Goal: Task Accomplishment & Management: Complete application form

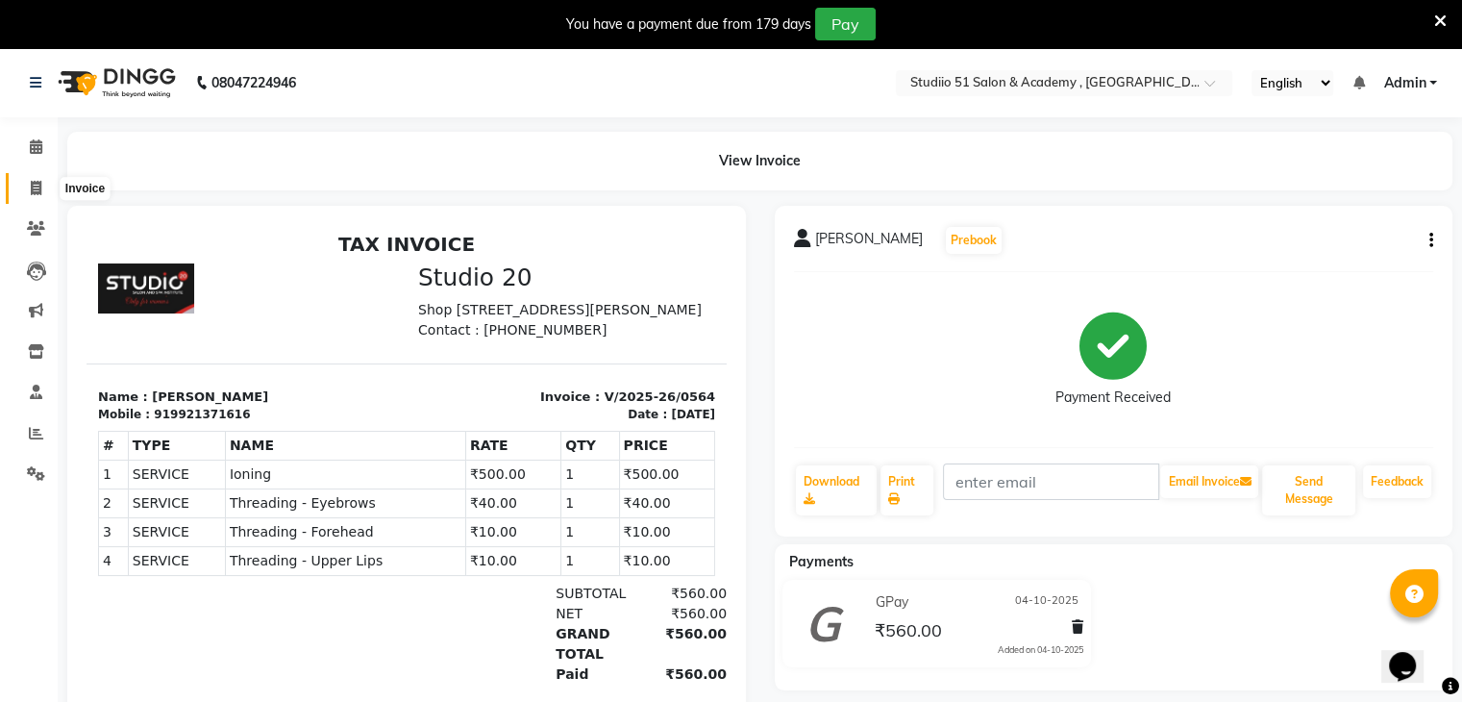
click at [31, 186] on icon at bounding box center [36, 188] width 11 height 14
select select "638"
select select "service"
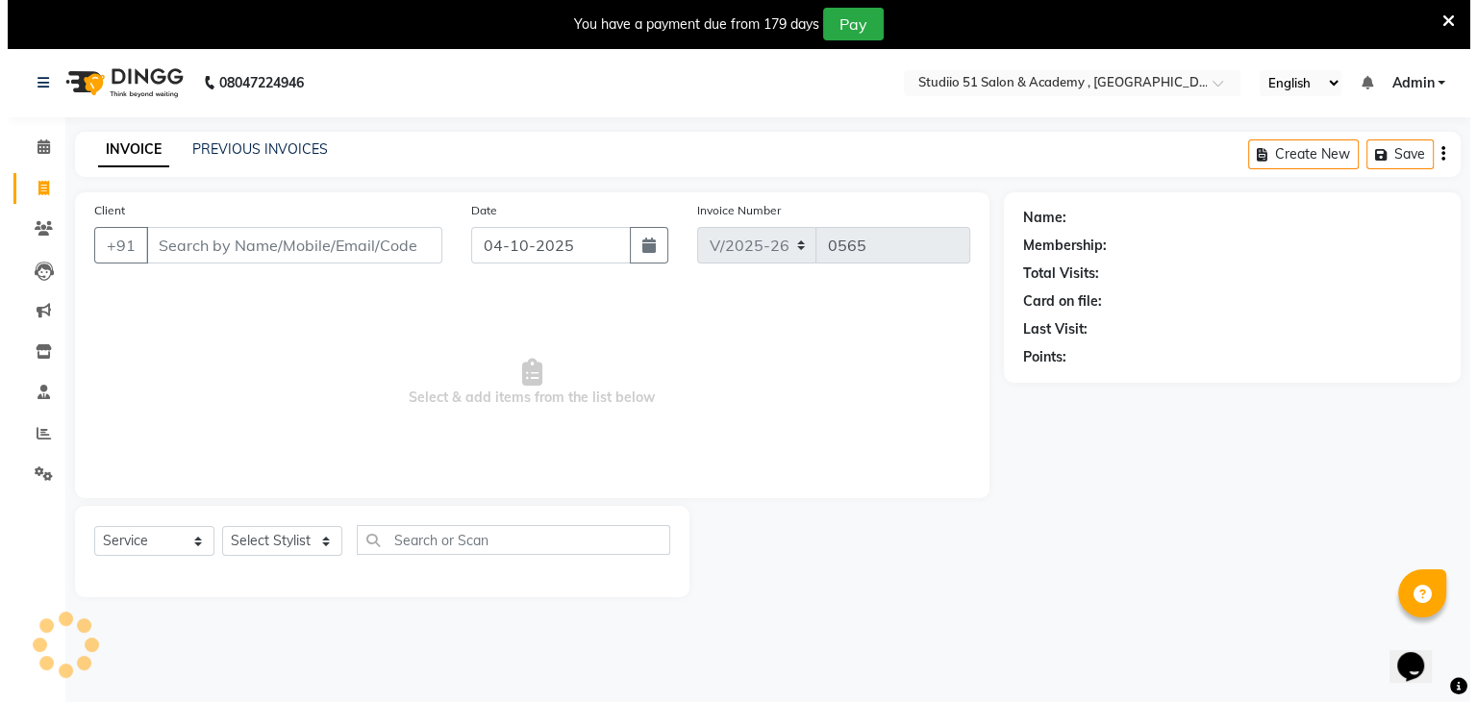
scroll to position [48, 0]
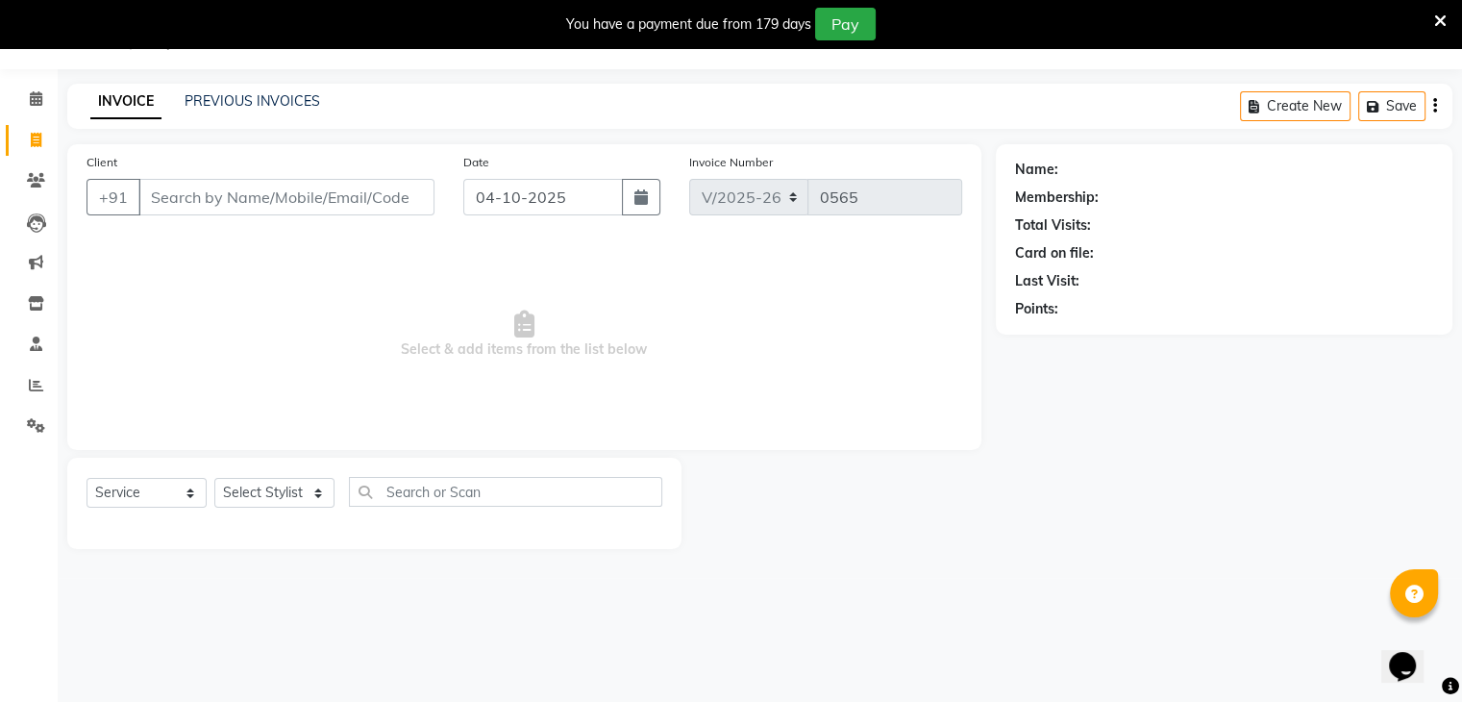
click at [171, 197] on input "Client" at bounding box center [286, 197] width 296 height 37
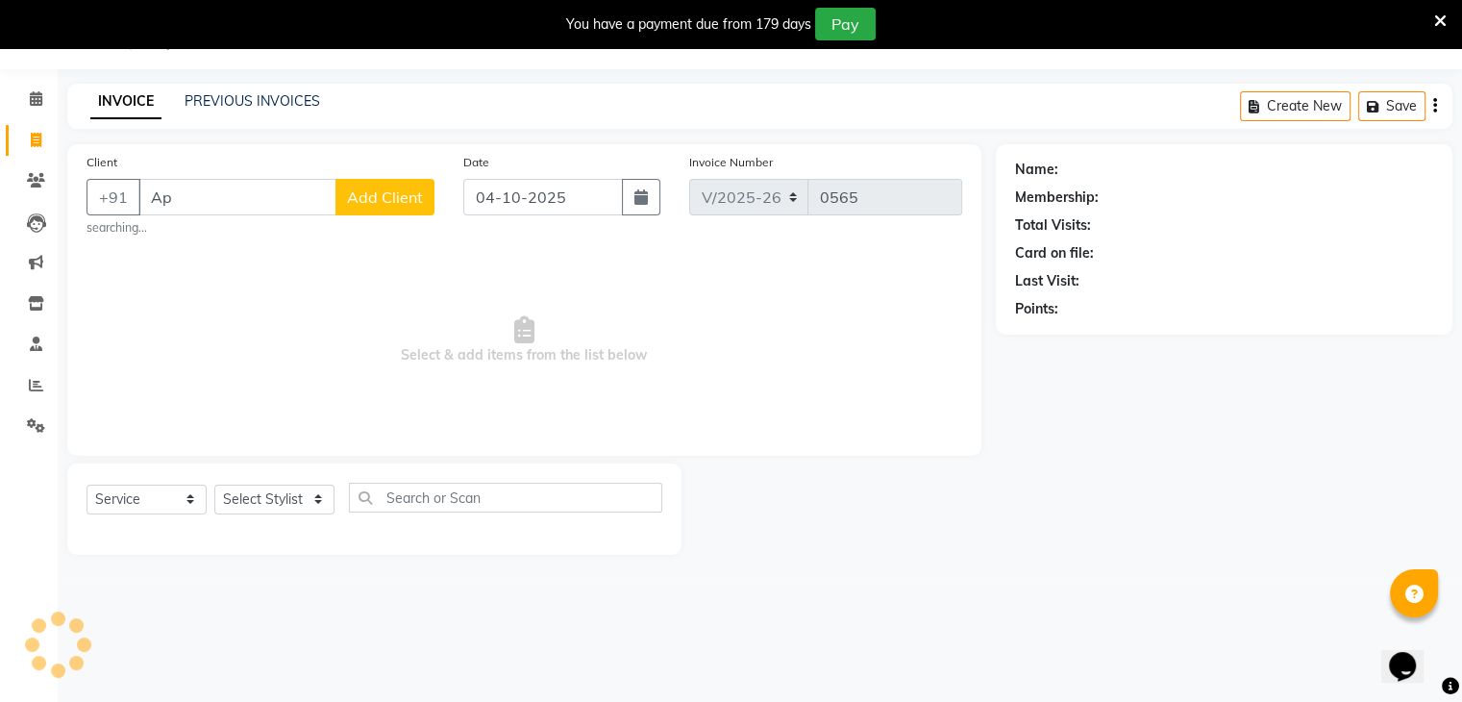
type input "A"
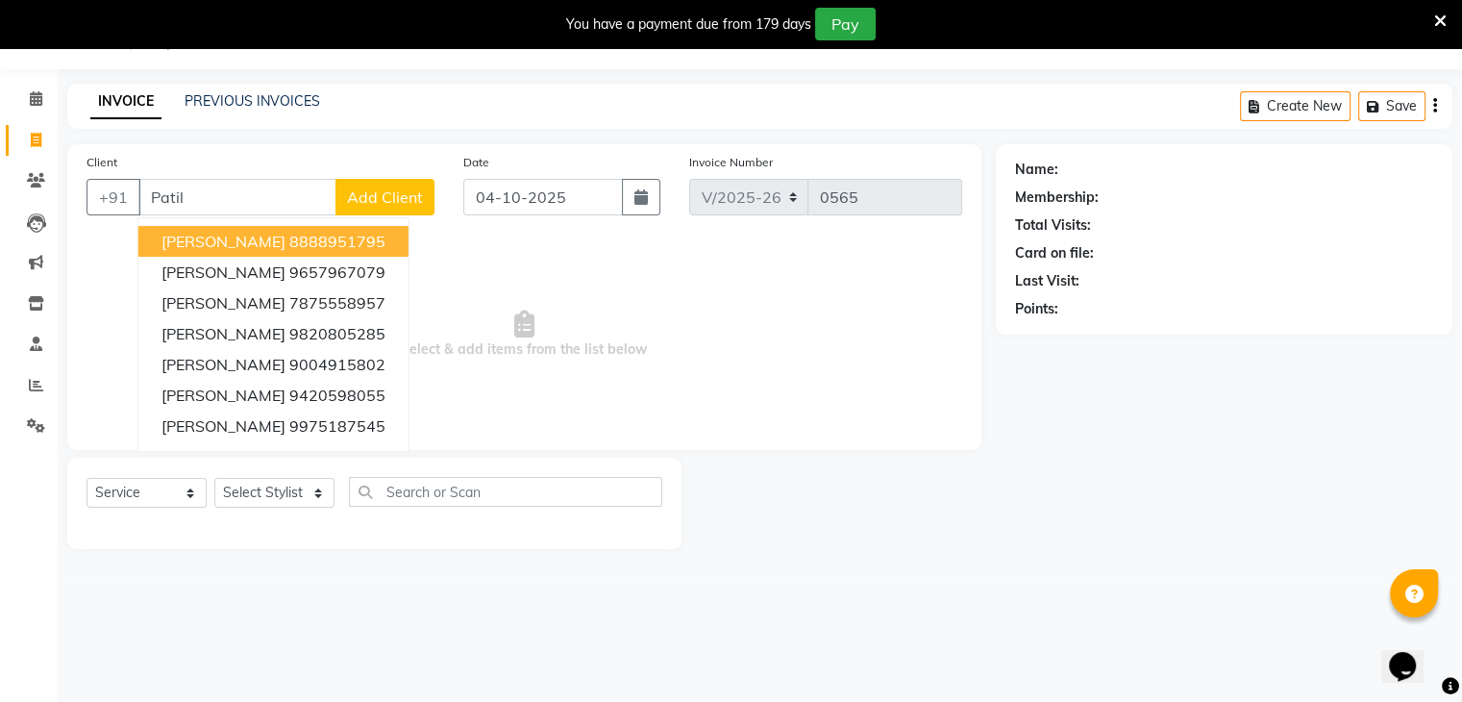
click at [203, 185] on input "Patil" at bounding box center [237, 197] width 198 height 37
type input "P"
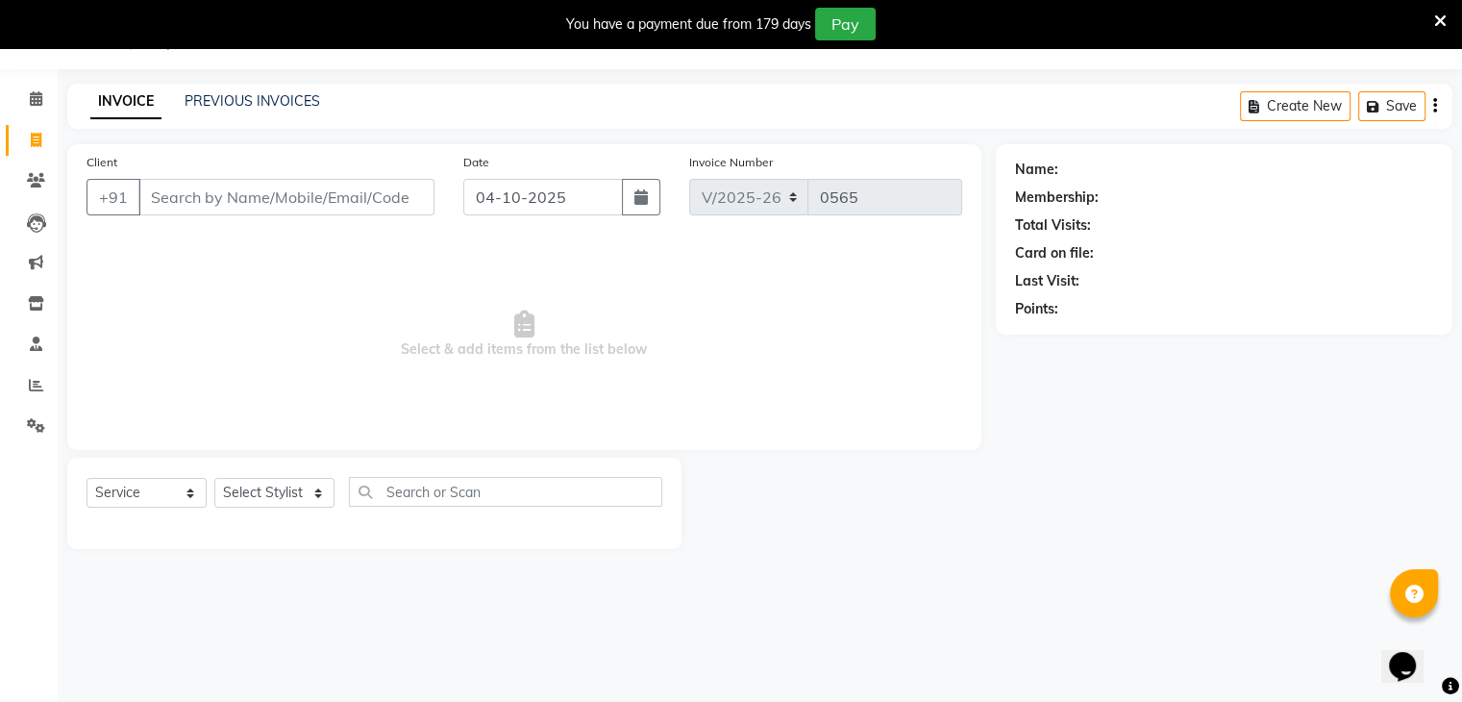
click at [171, 195] on input "Client" at bounding box center [286, 197] width 296 height 37
type input "9844045097"
click at [418, 194] on span "Add Client" at bounding box center [385, 196] width 76 height 19
select select "22"
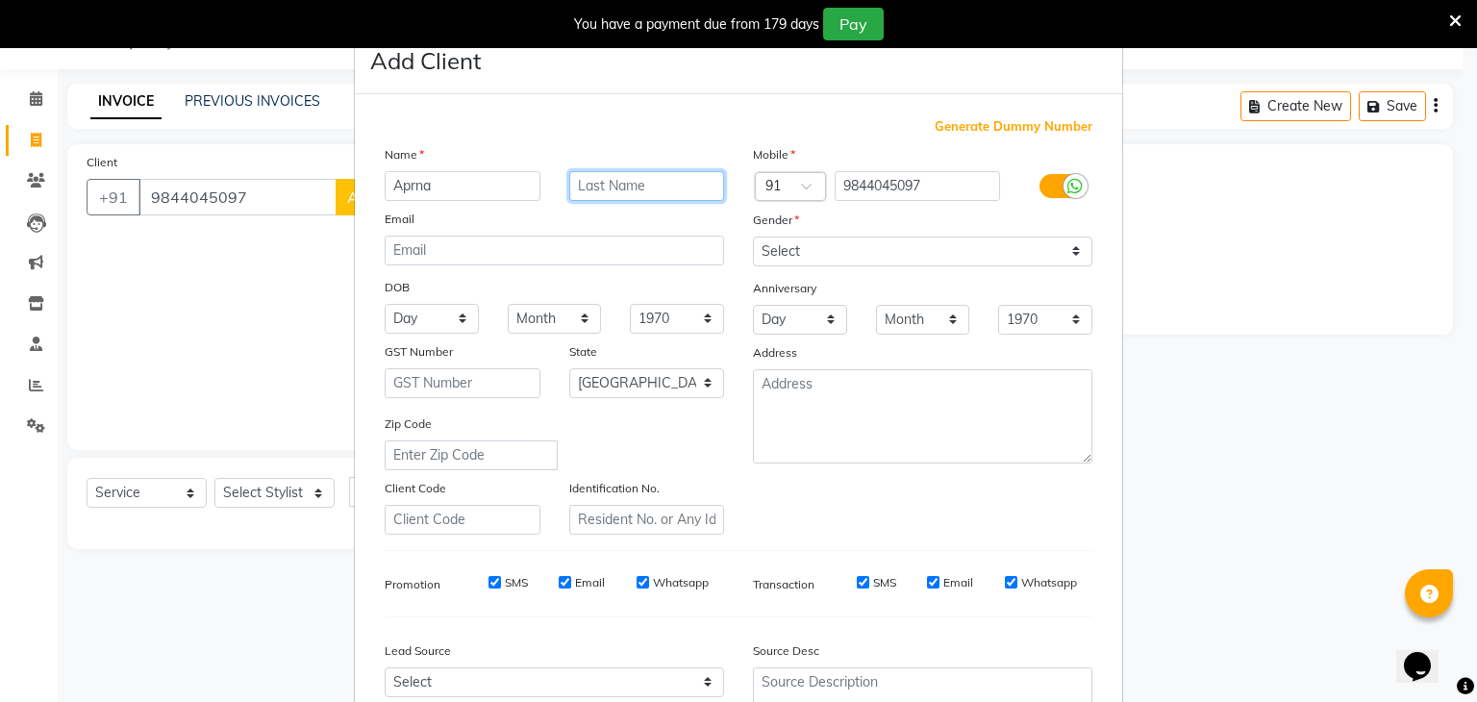
click at [584, 191] on input "text" at bounding box center [647, 186] width 156 height 30
click at [401, 187] on input "Aprna" at bounding box center [463, 186] width 156 height 30
type input "Aparna"
click at [597, 178] on input "text" at bounding box center [647, 186] width 156 height 30
type input "Patil"
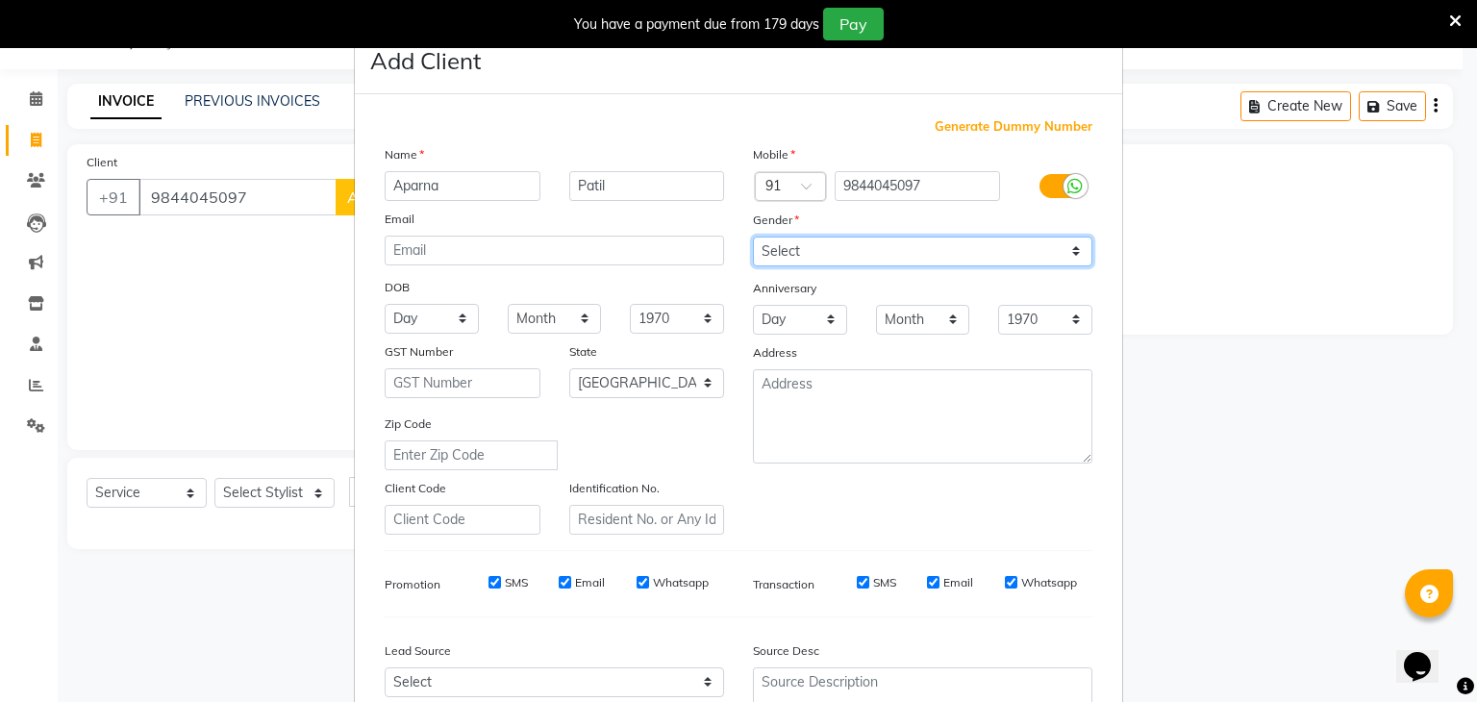
click at [883, 255] on select "Select [DEMOGRAPHIC_DATA] [DEMOGRAPHIC_DATA] Other Prefer Not To Say" at bounding box center [922, 252] width 339 height 30
select select "[DEMOGRAPHIC_DATA]"
click at [753, 237] on select "Select [DEMOGRAPHIC_DATA] [DEMOGRAPHIC_DATA] Other Prefer Not To Say" at bounding box center [922, 252] width 339 height 30
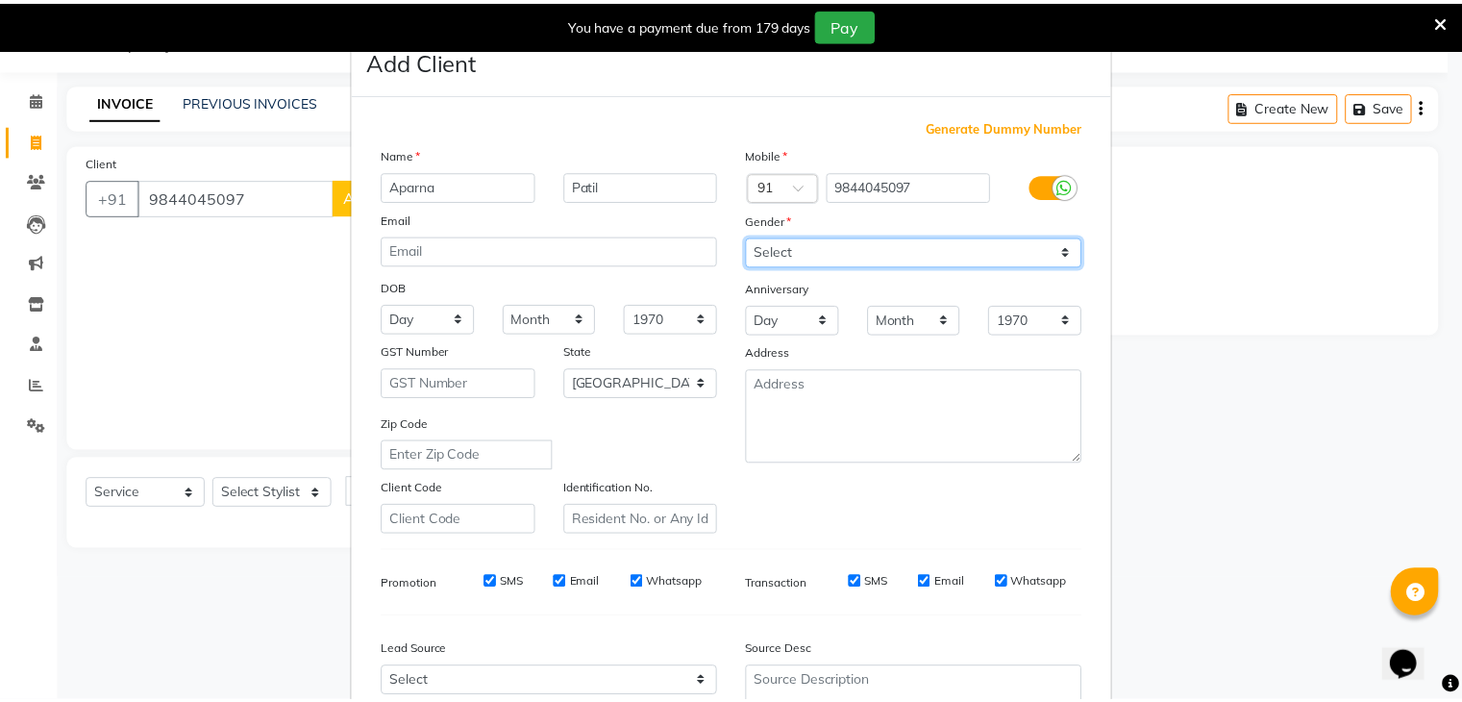
scroll to position [195, 0]
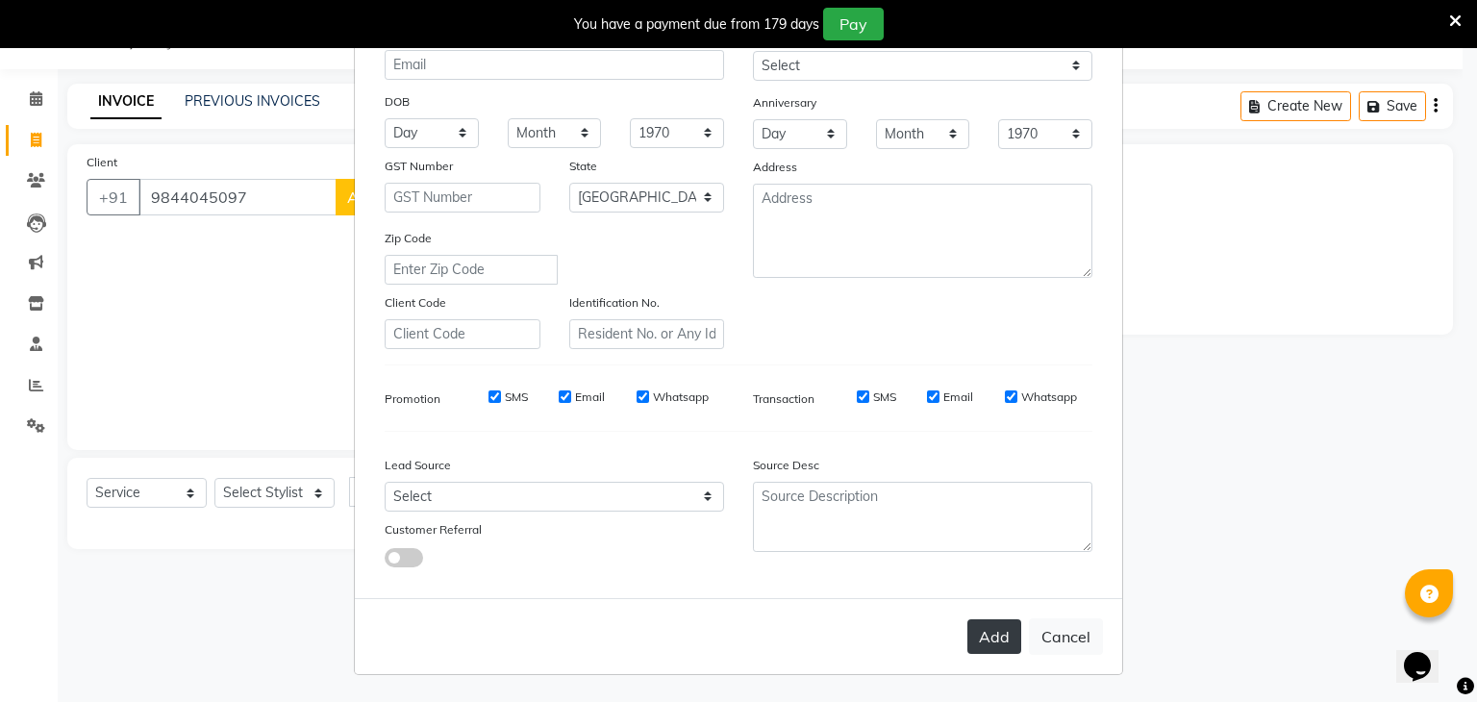
click at [995, 637] on button "Add" at bounding box center [994, 636] width 54 height 35
select select
select select "null"
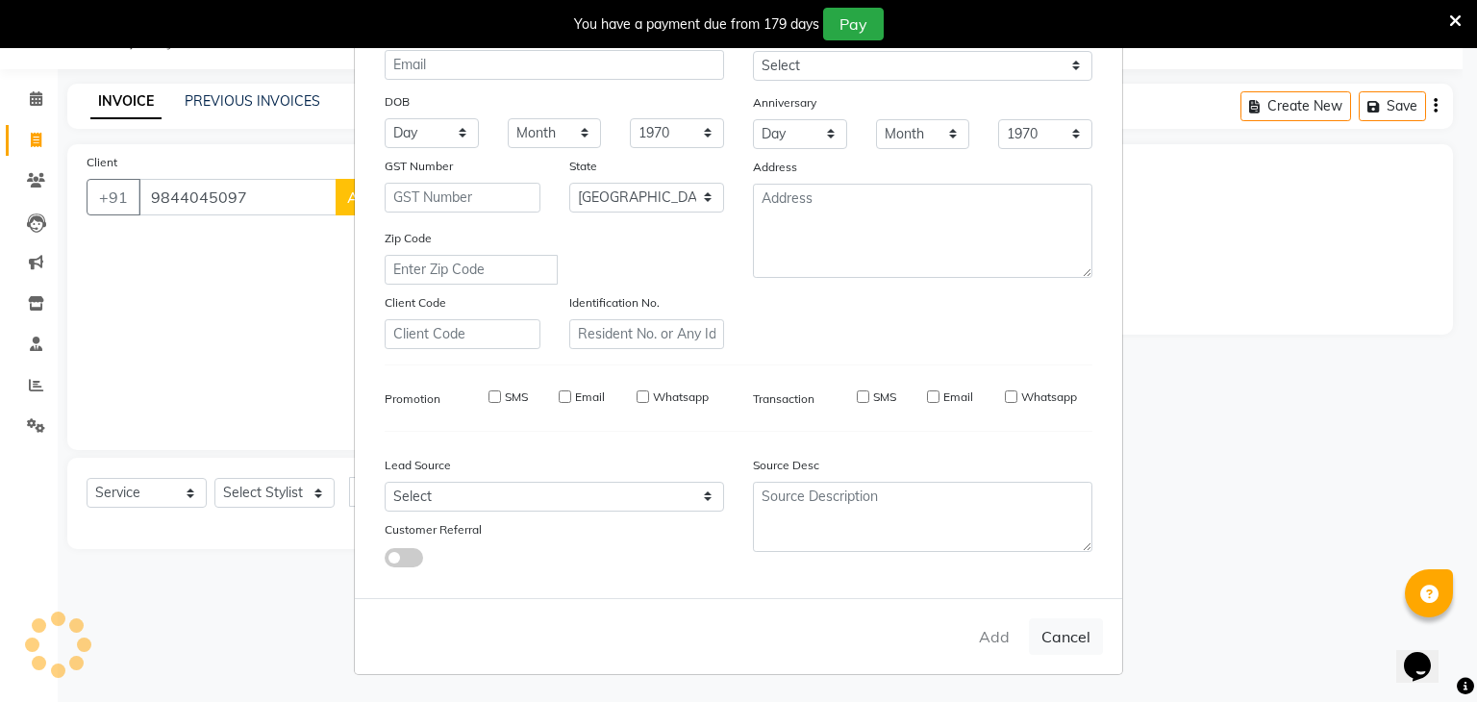
select select
checkbox input "false"
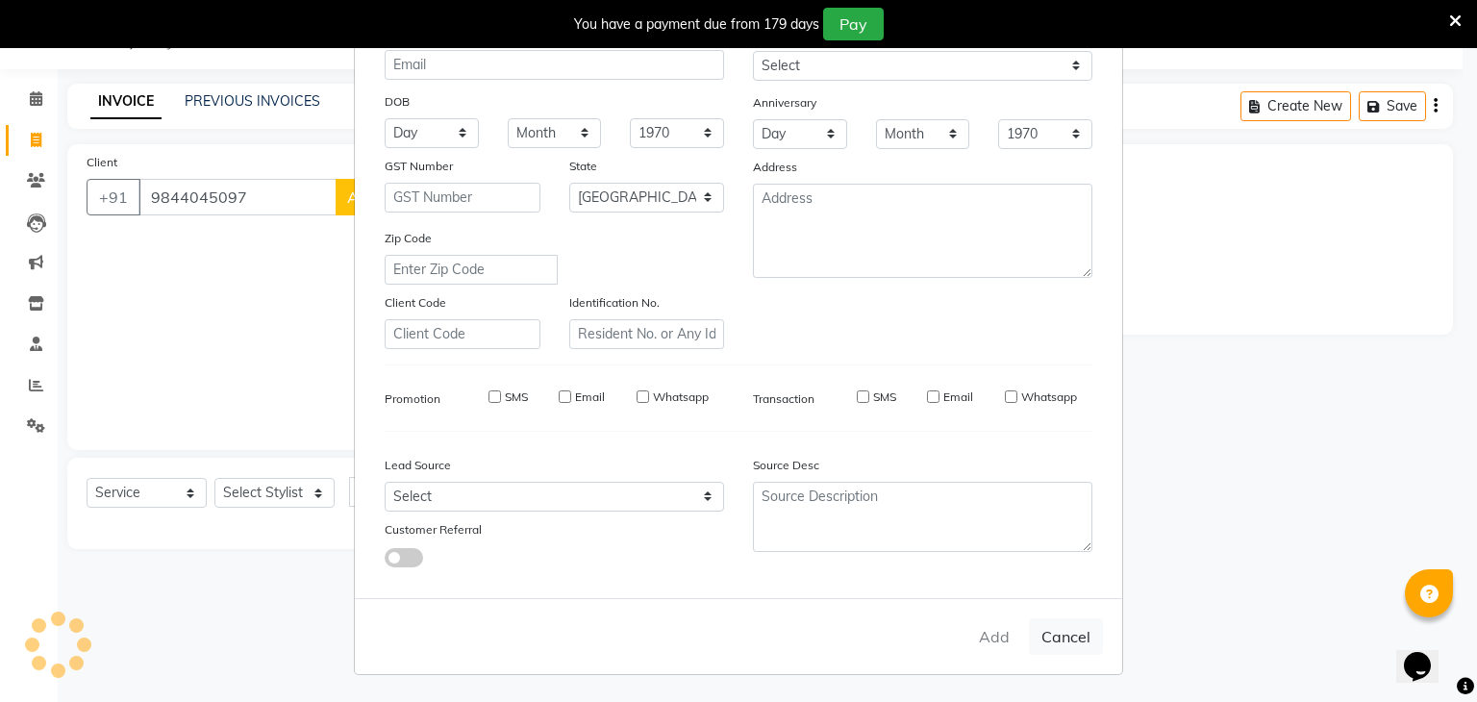
checkbox input "false"
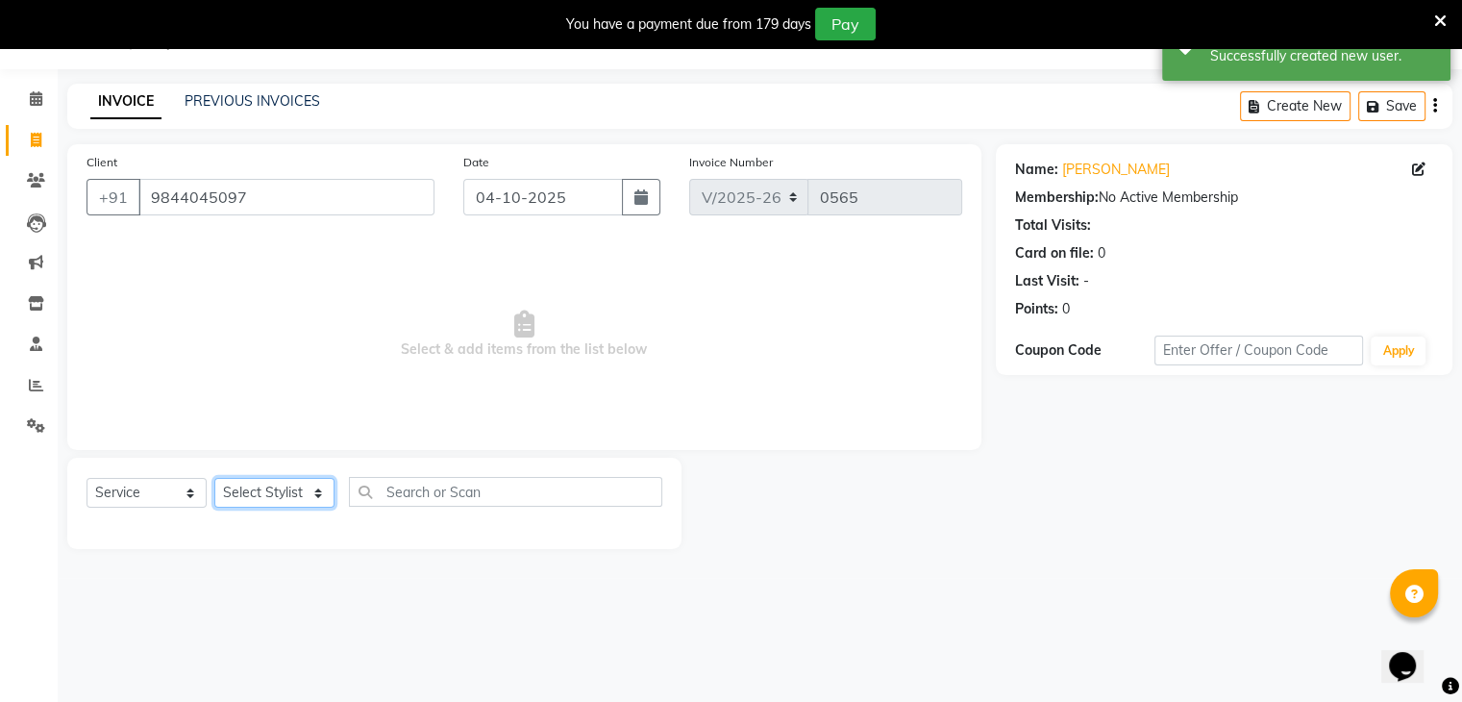
click at [285, 495] on select "Select Stylist [PERSON_NAME] [PERSON_NAME] [PERSON_NAME] Jaya [PERSON_NAME] [PE…" at bounding box center [274, 493] width 120 height 30
select select "81555"
click at [214, 479] on select "Select Stylist [PERSON_NAME] [PERSON_NAME] [PERSON_NAME] Jaya [PERSON_NAME] [PE…" at bounding box center [274, 493] width 120 height 30
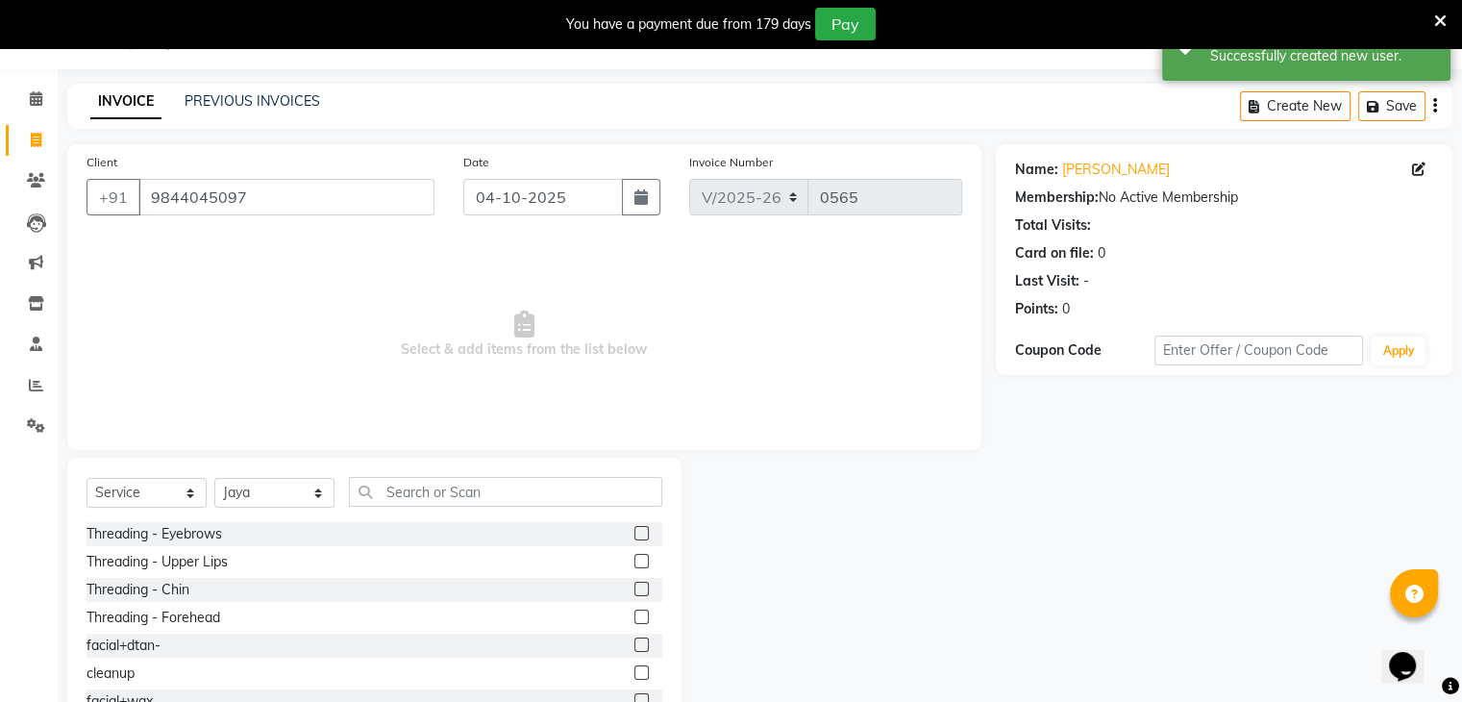
click at [635, 537] on label at bounding box center [642, 533] width 14 height 14
click at [635, 537] on input "checkbox" at bounding box center [641, 534] width 12 height 12
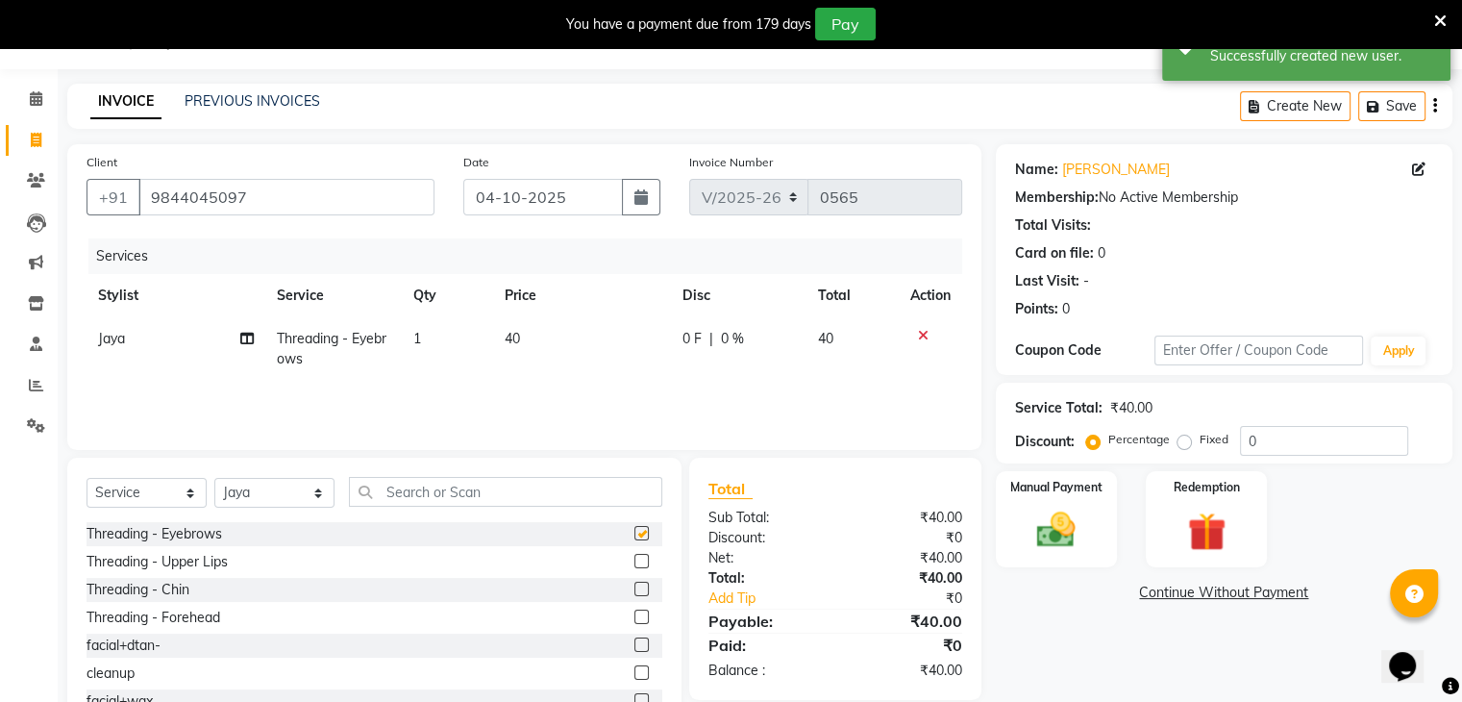
checkbox input "false"
click at [270, 493] on select "Select Stylist [PERSON_NAME] [PERSON_NAME] [PERSON_NAME] Jaya [PERSON_NAME] [PE…" at bounding box center [274, 493] width 120 height 30
select select "80401"
click at [214, 479] on select "Select Stylist [PERSON_NAME] [PERSON_NAME] [PERSON_NAME] Jaya [PERSON_NAME] [PE…" at bounding box center [274, 493] width 120 height 30
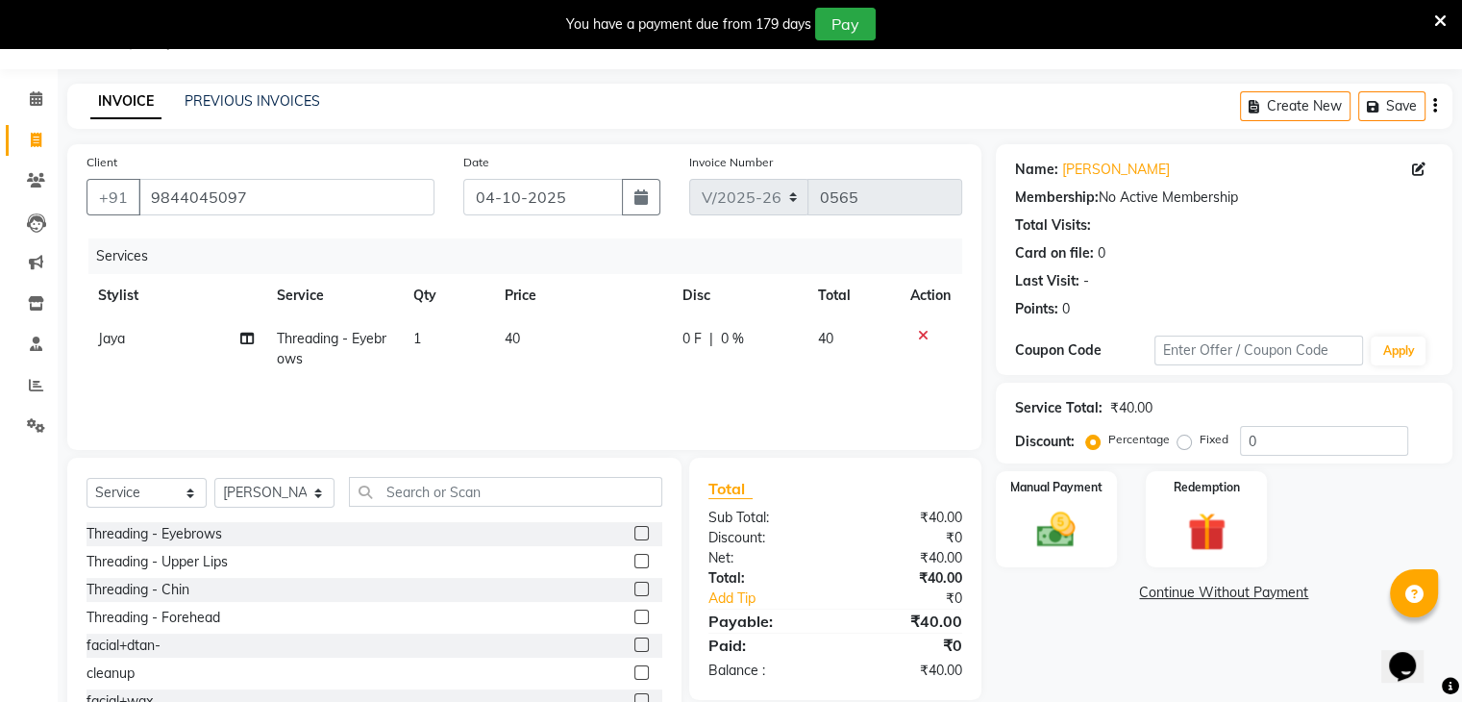
drag, startPoint x: 444, startPoint y: 509, endPoint x: 450, endPoint y: 493, distance: 16.4
click at [450, 493] on div "Select Service Product Membership Package Voucher Prepaid Gift Card Select Styl…" at bounding box center [375, 499] width 576 height 45
click at [450, 493] on input "text" at bounding box center [505, 492] width 313 height 30
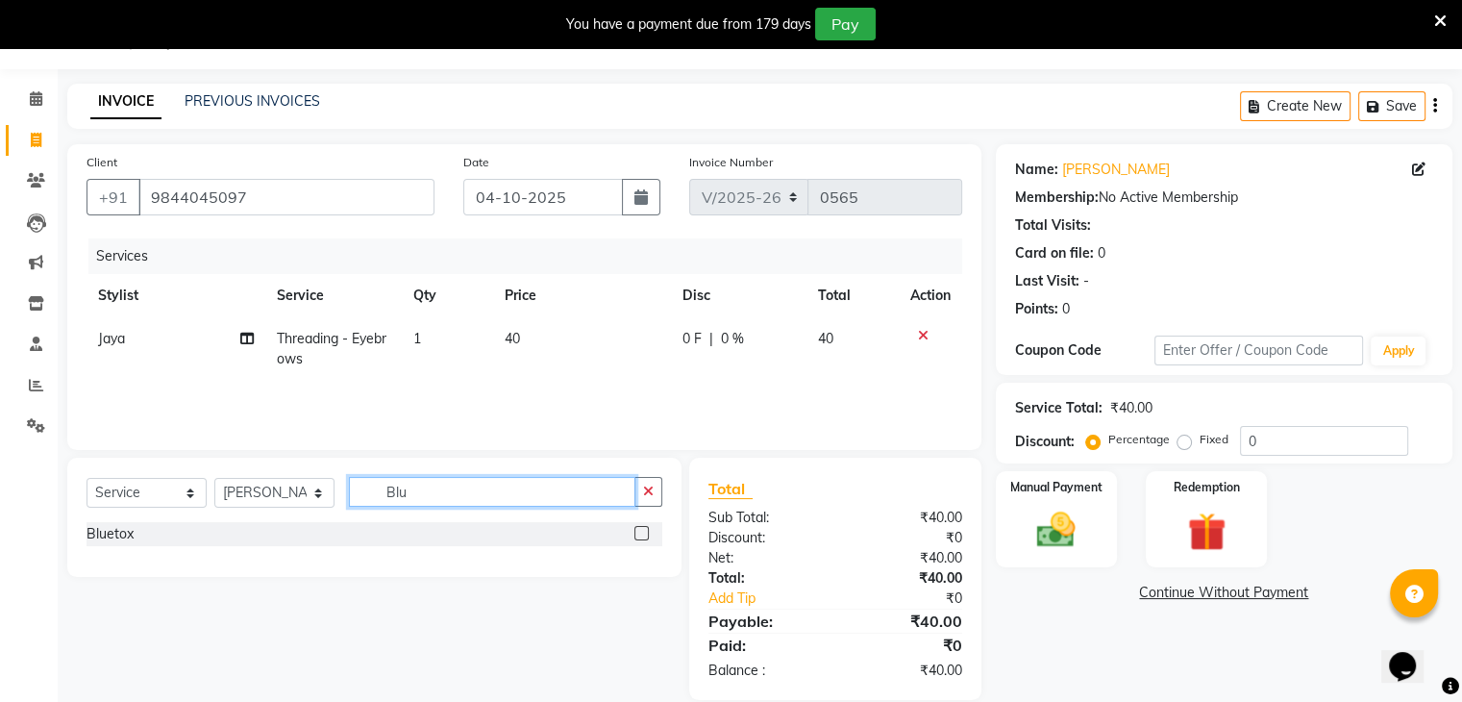
type input "Blu"
click at [641, 537] on label at bounding box center [642, 533] width 14 height 14
click at [641, 537] on input "checkbox" at bounding box center [641, 534] width 12 height 12
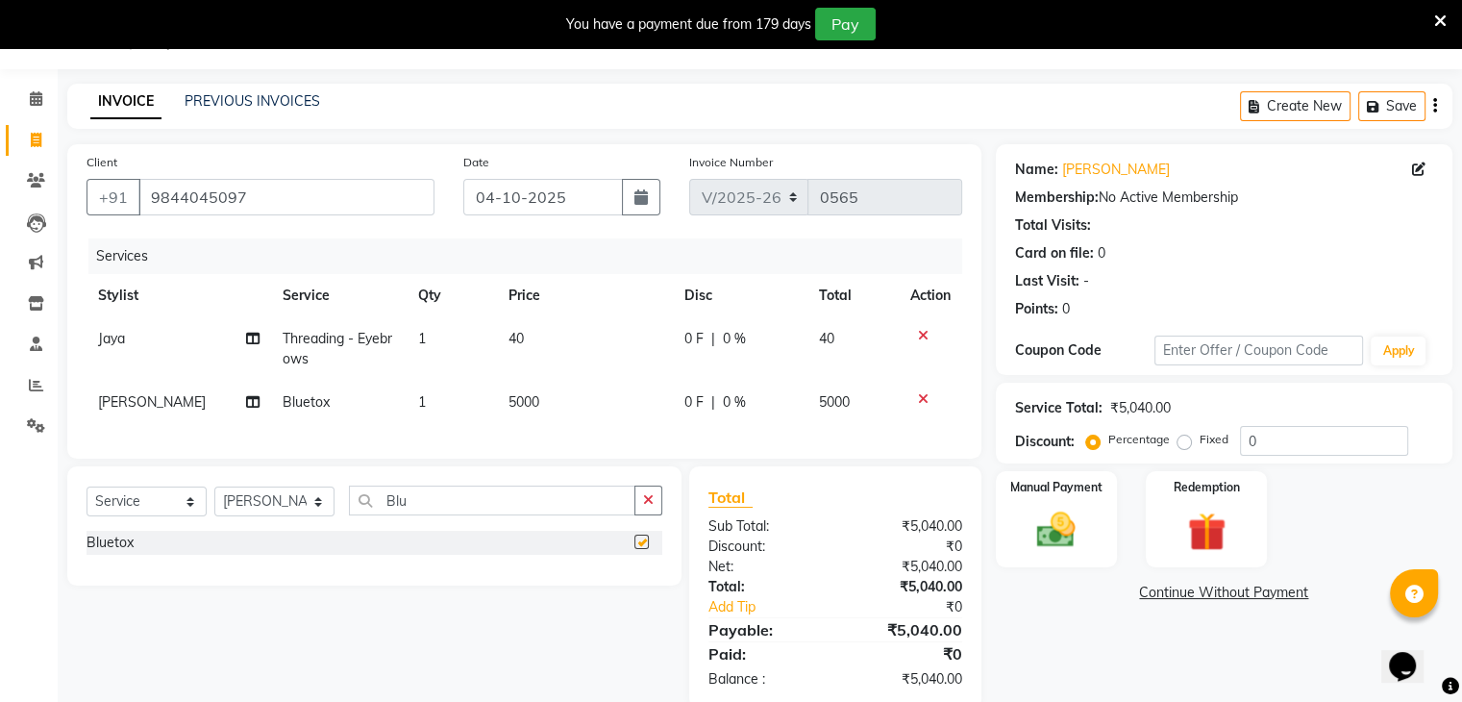
checkbox input "false"
click at [509, 397] on span "5000" at bounding box center [524, 401] width 31 height 17
select select "80401"
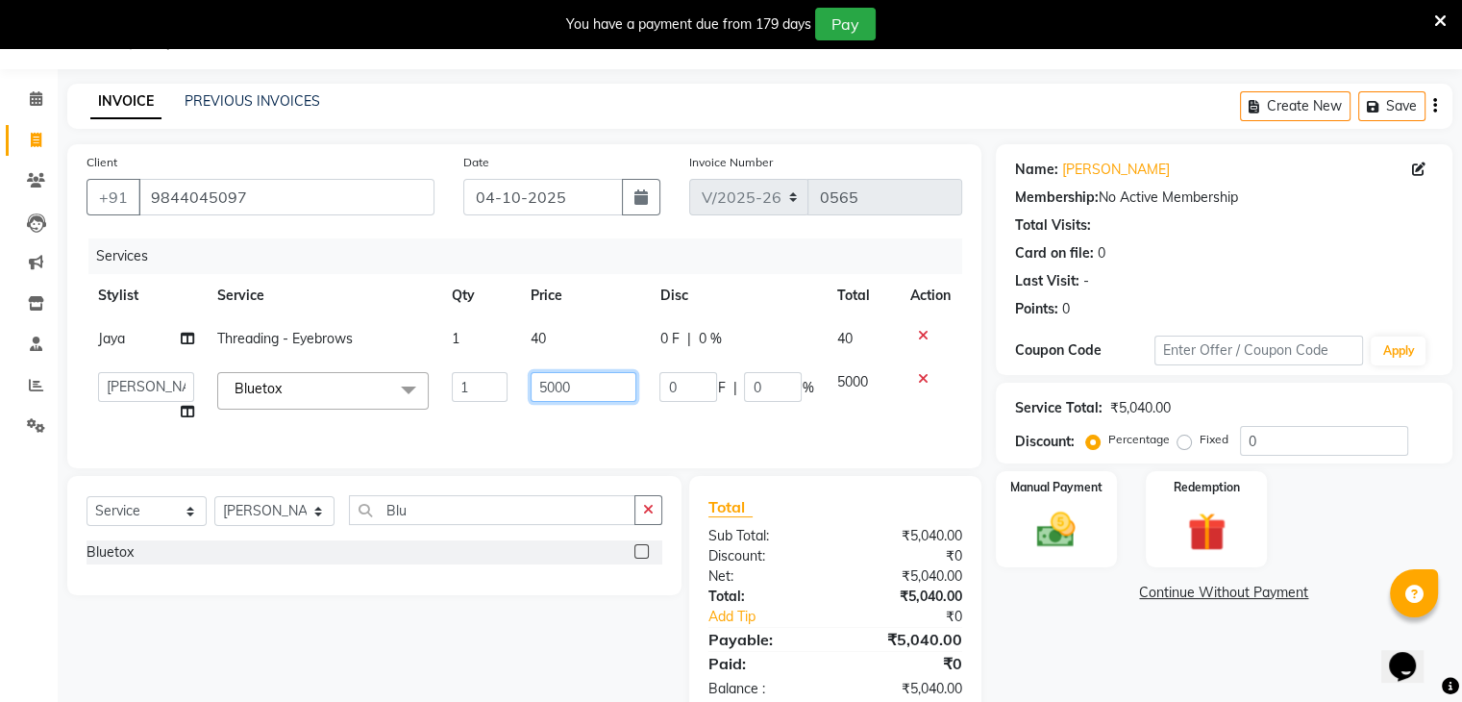
click at [596, 386] on input "5000" at bounding box center [584, 387] width 106 height 30
type input "5"
type input "4500"
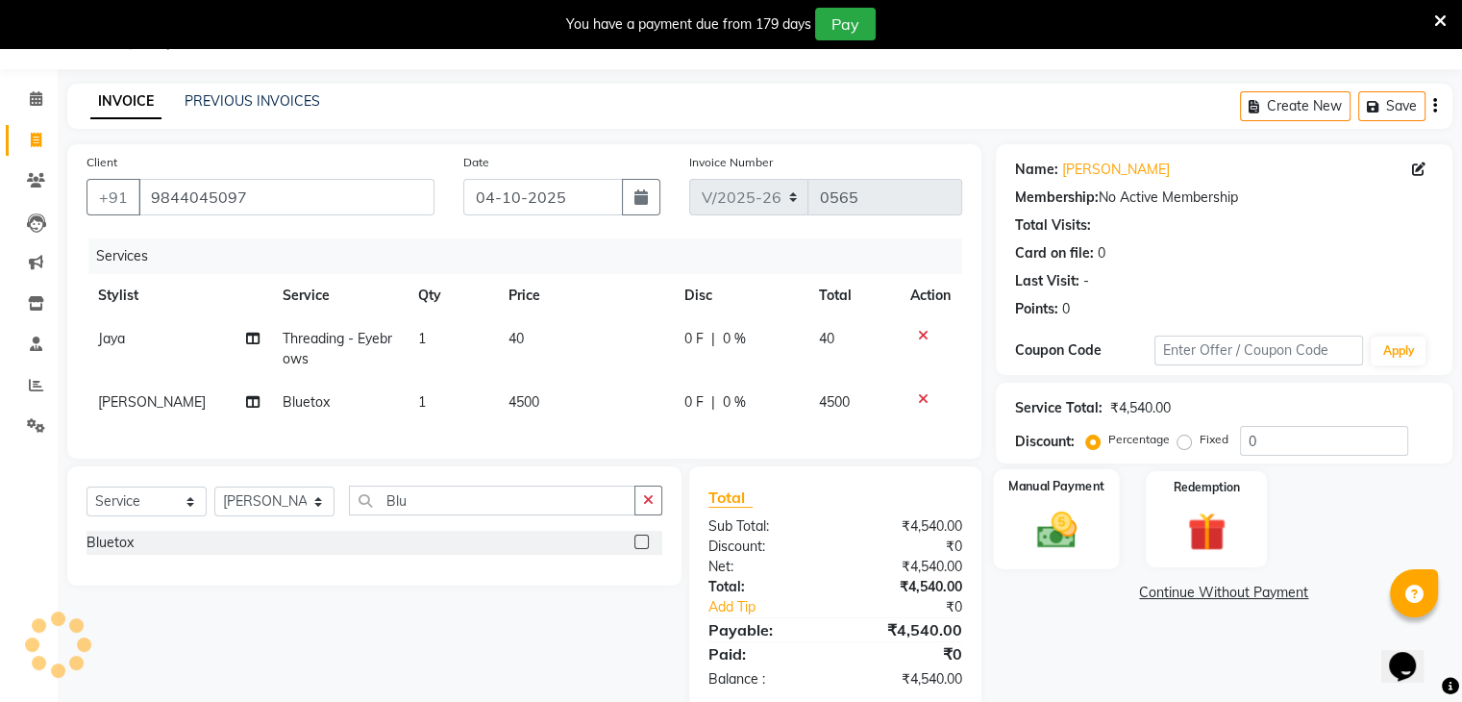
click at [1061, 525] on img at bounding box center [1056, 531] width 64 height 46
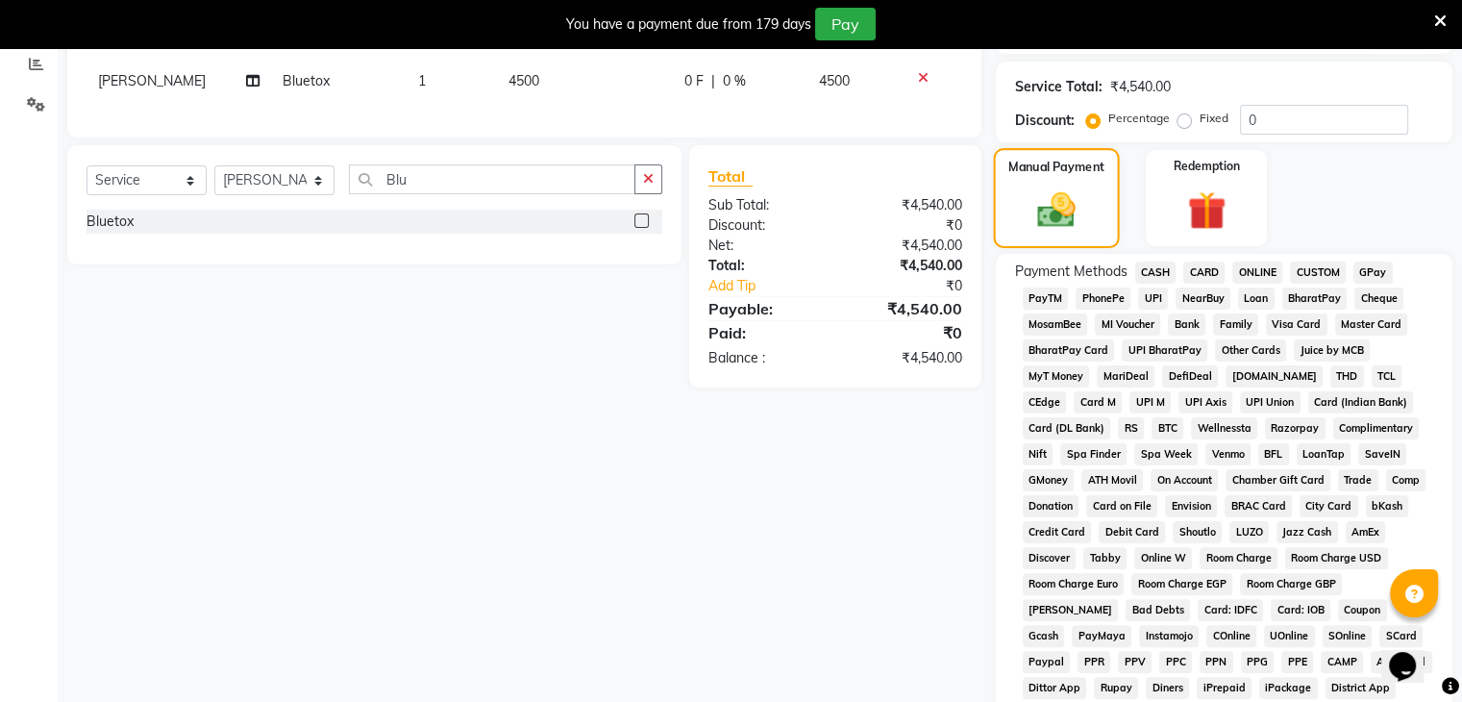
scroll to position [373, 0]
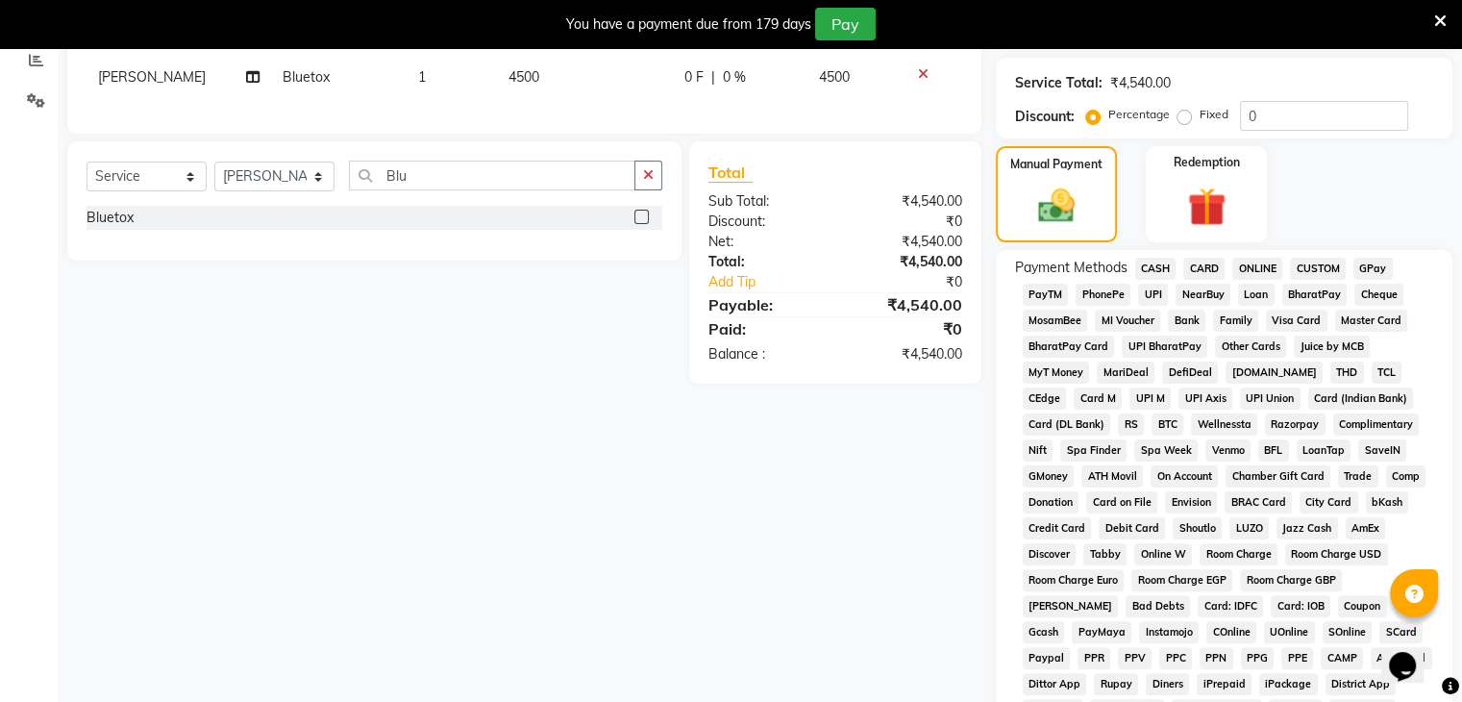
click at [1369, 263] on span "GPay" at bounding box center [1373, 269] width 39 height 22
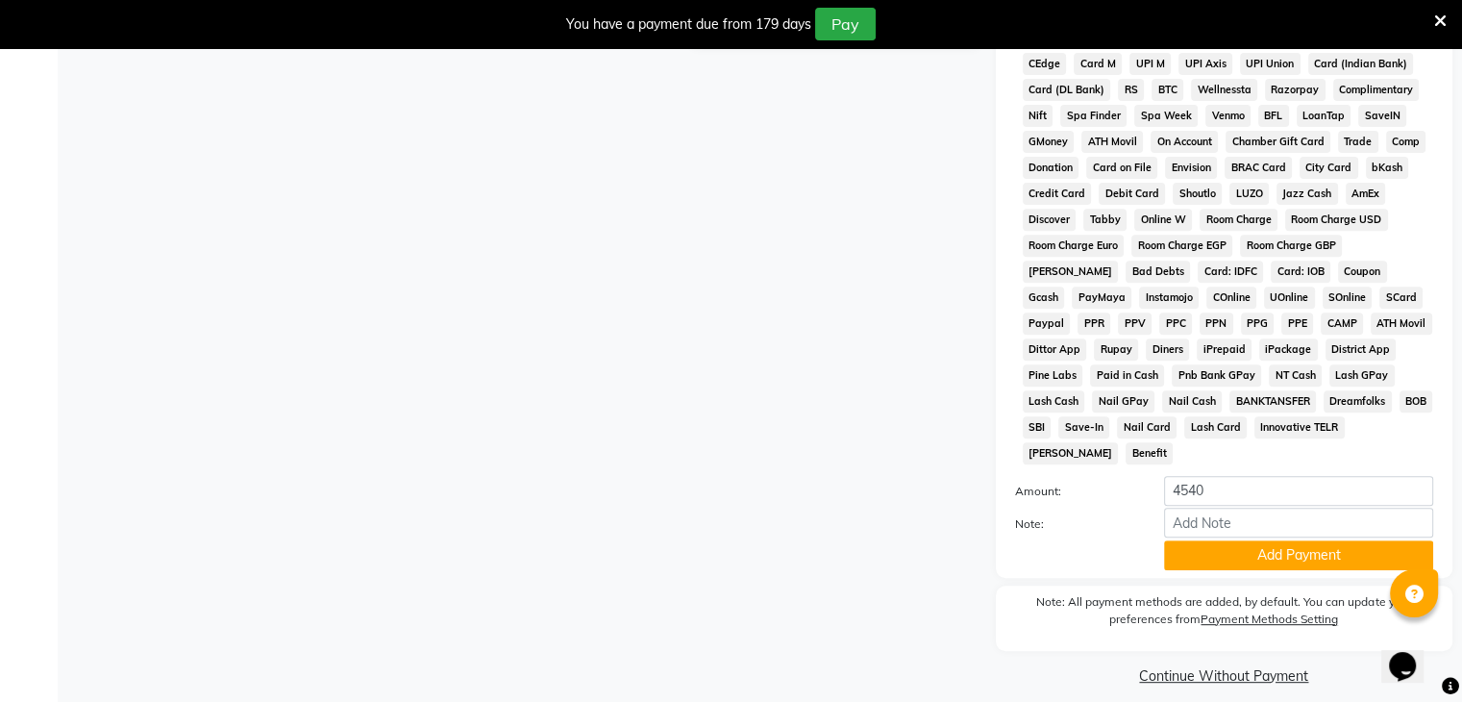
scroll to position [715, 0]
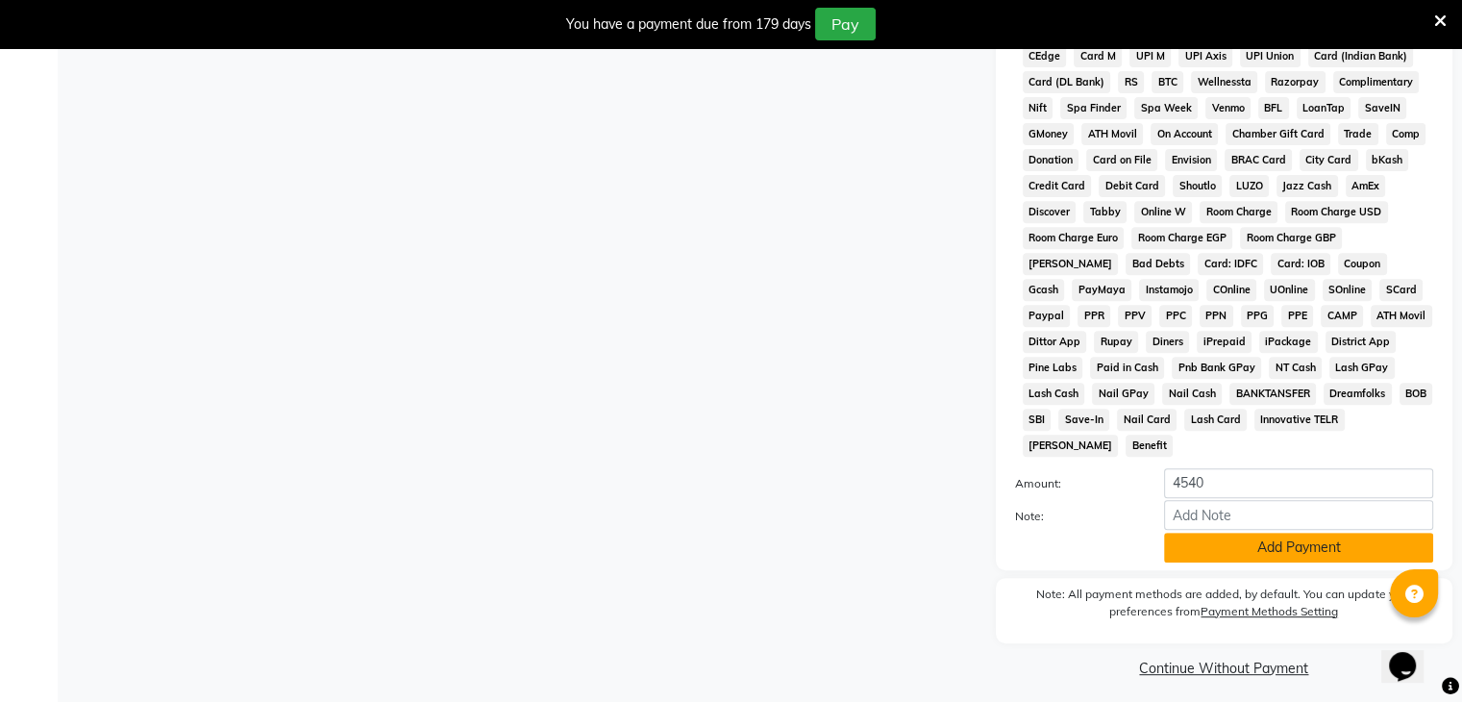
click at [1224, 542] on button "Add Payment" at bounding box center [1298, 548] width 269 height 30
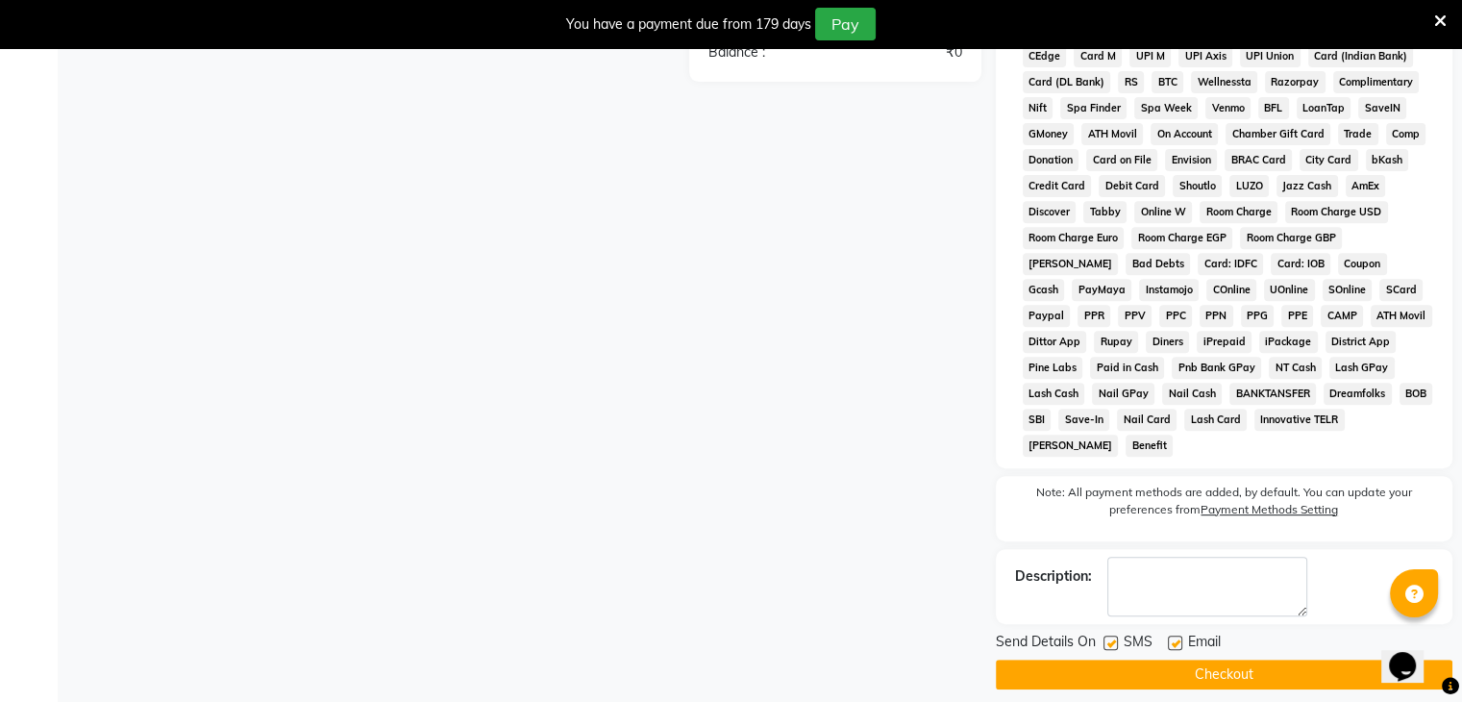
click at [1227, 660] on button "Checkout" at bounding box center [1224, 675] width 457 height 30
